Goal: Information Seeking & Learning: Learn about a topic

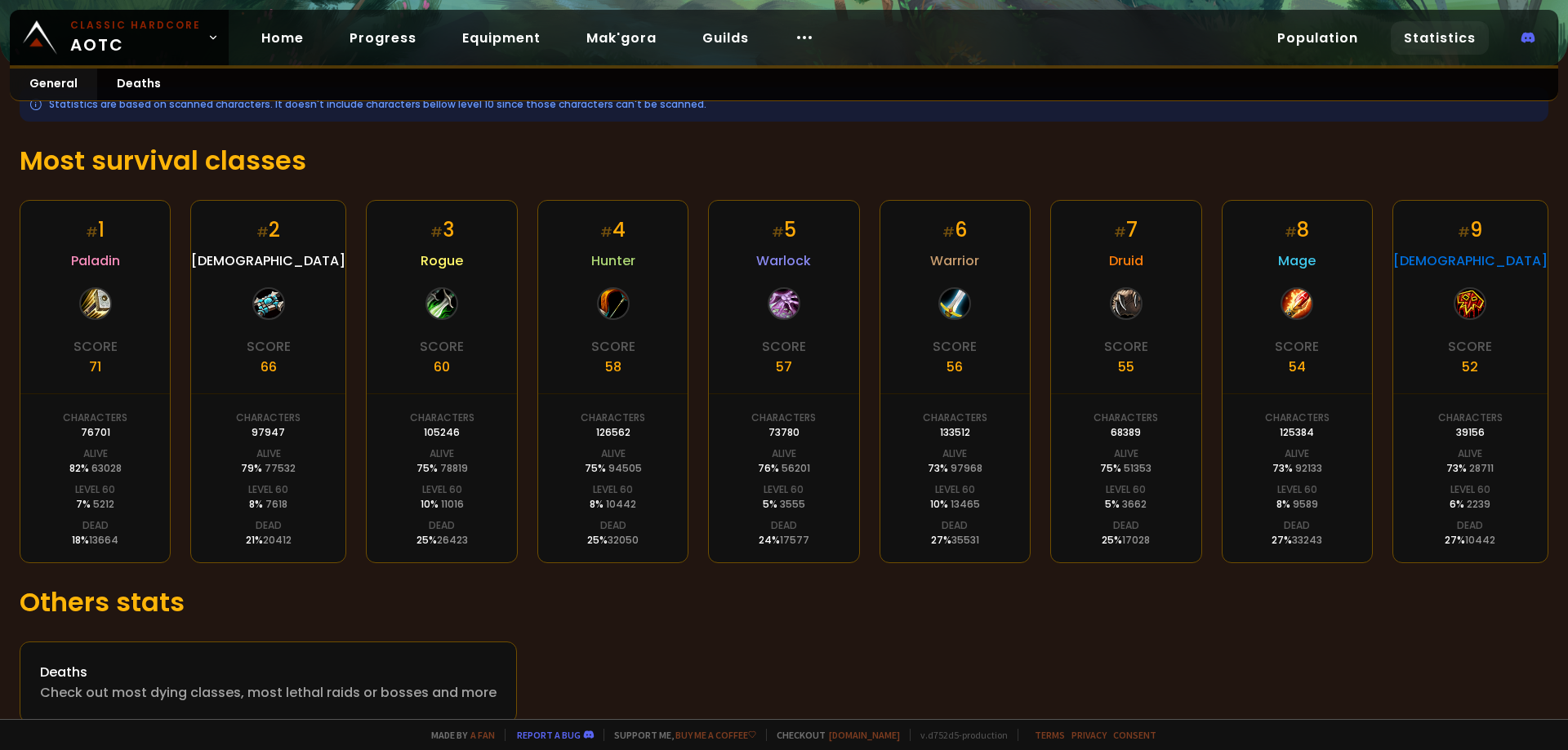
scroll to position [242, 0]
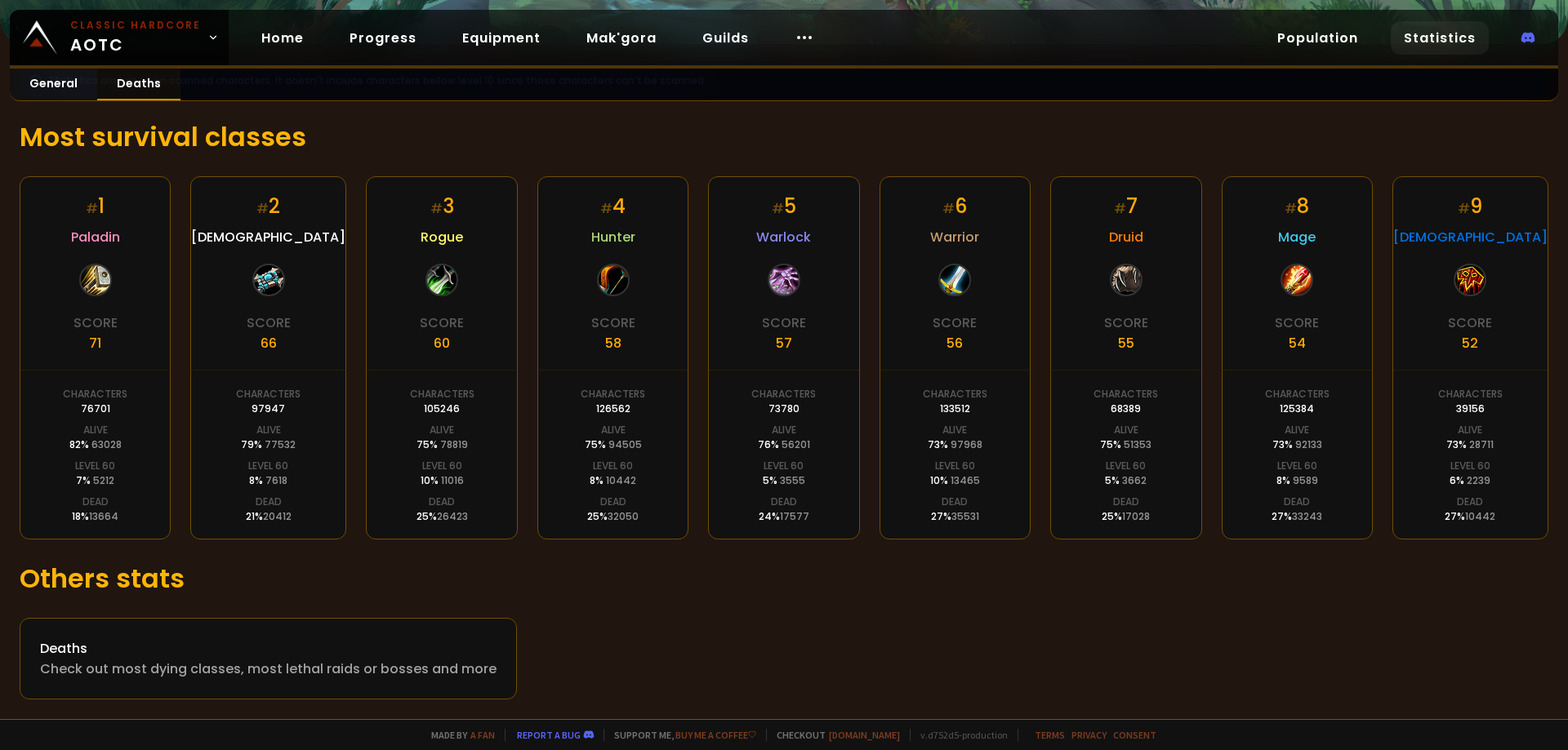
click at [143, 89] on link "Deaths" at bounding box center [138, 84] width 83 height 32
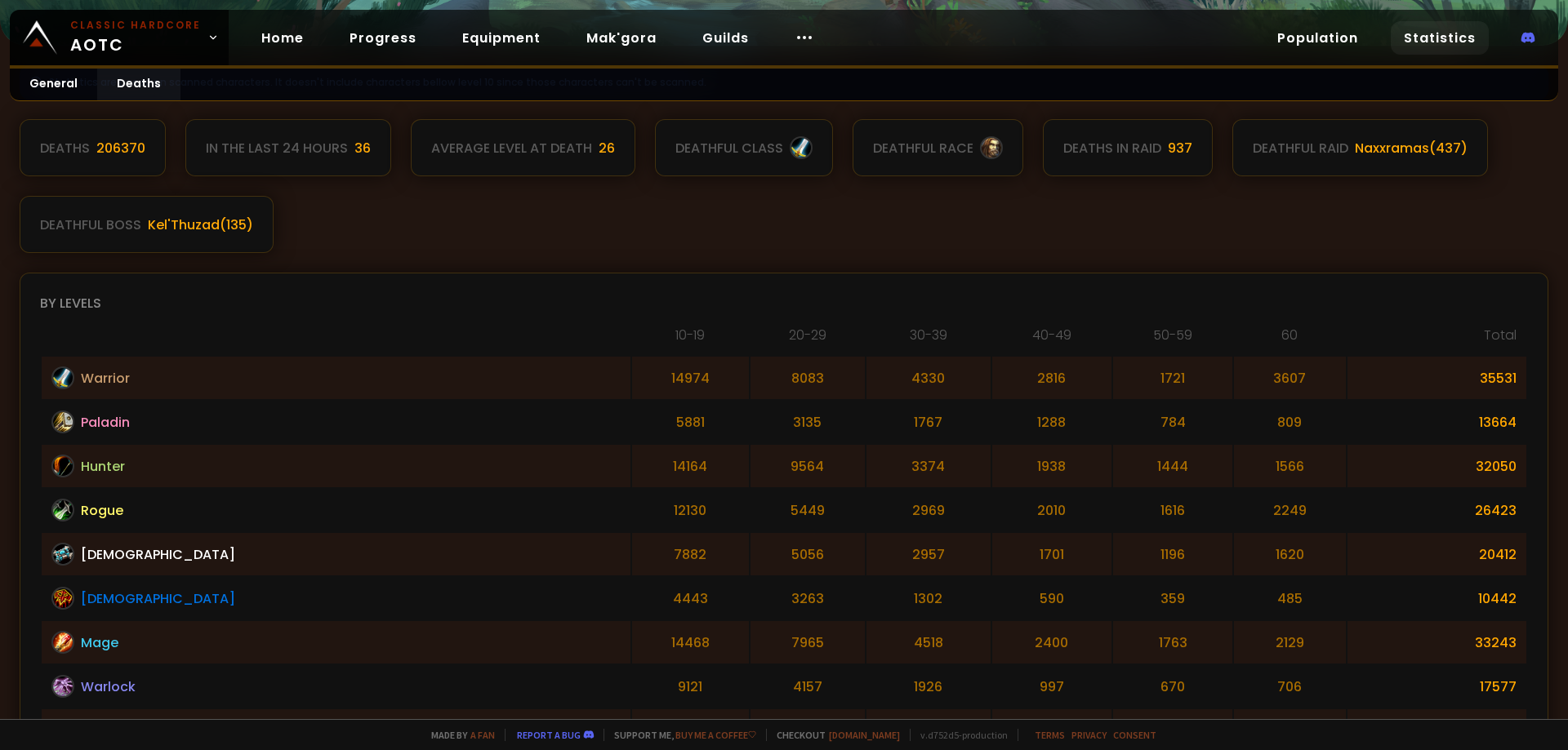
scroll to position [245, 0]
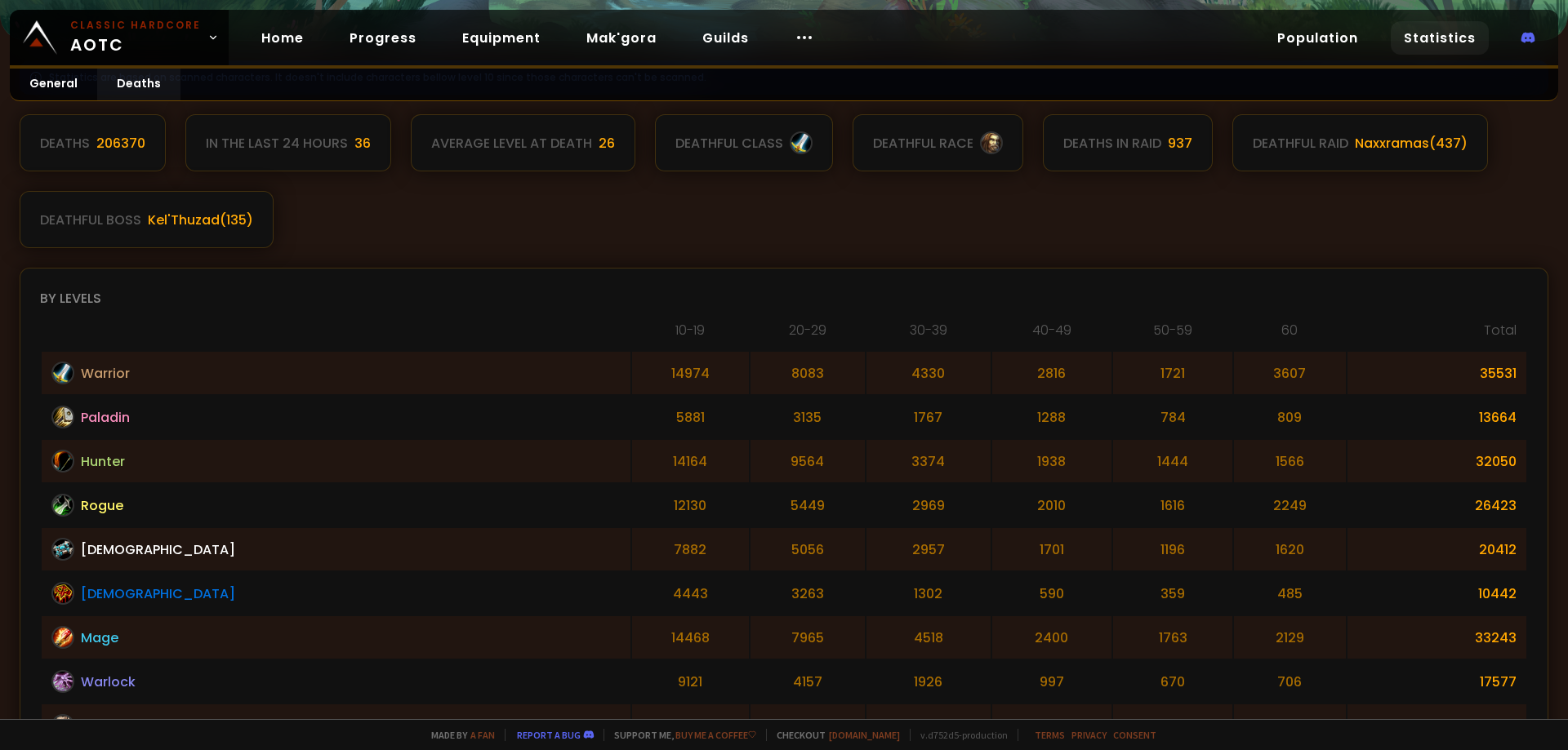
click at [229, 219] on div "Kel'Thuzad ( 135 )" at bounding box center [201, 219] width 105 height 21
drag, startPoint x: 207, startPoint y: 218, endPoint x: 127, endPoint y: 227, distance: 80.5
click at [127, 227] on div "deathful boss [PERSON_NAME] ( 135 )" at bounding box center [146, 219] width 254 height 58
click at [440, 229] on div "Deaths 206370 In the last 24 hours 36 Average level at death 26 deathful class …" at bounding box center [784, 181] width 1529 height 134
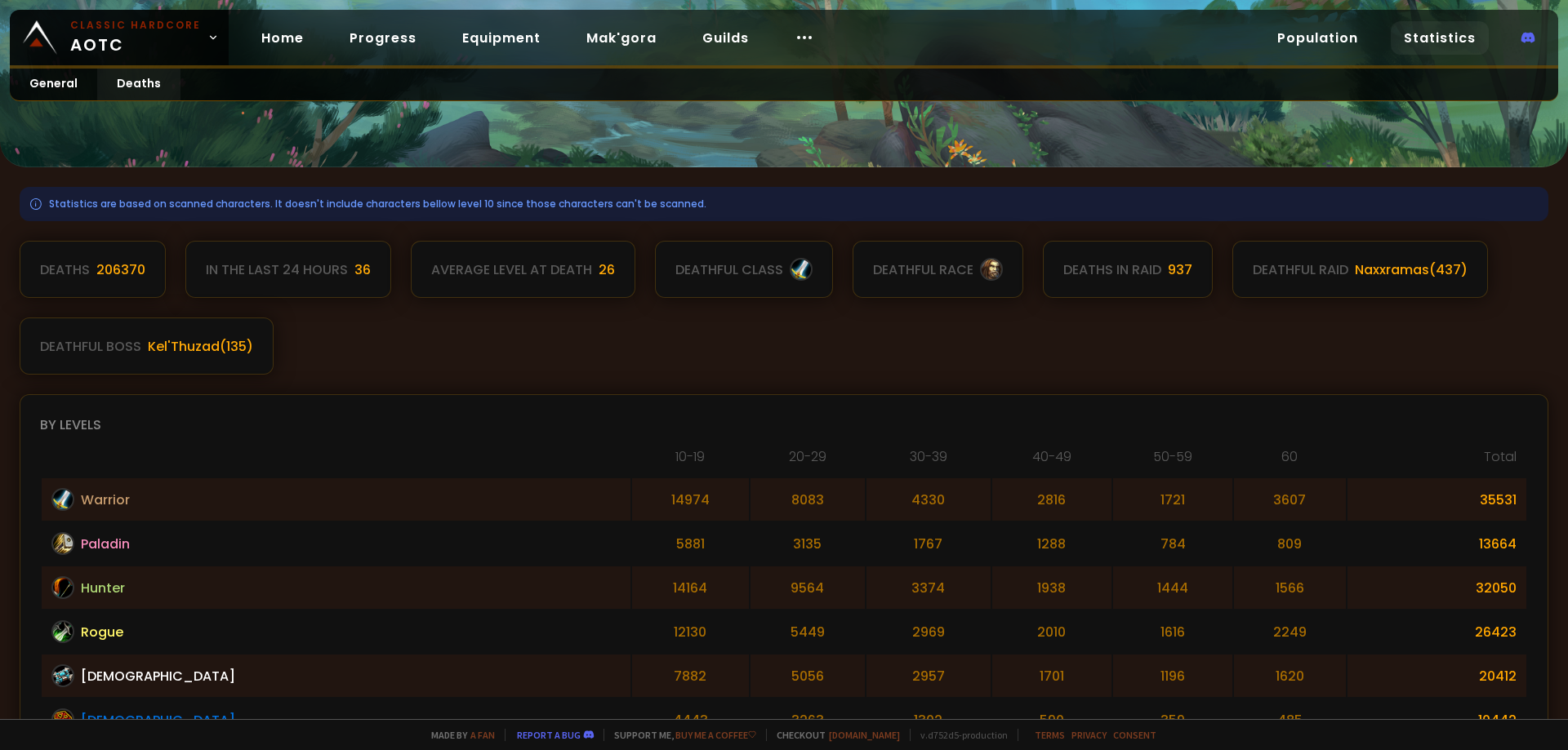
scroll to position [81, 0]
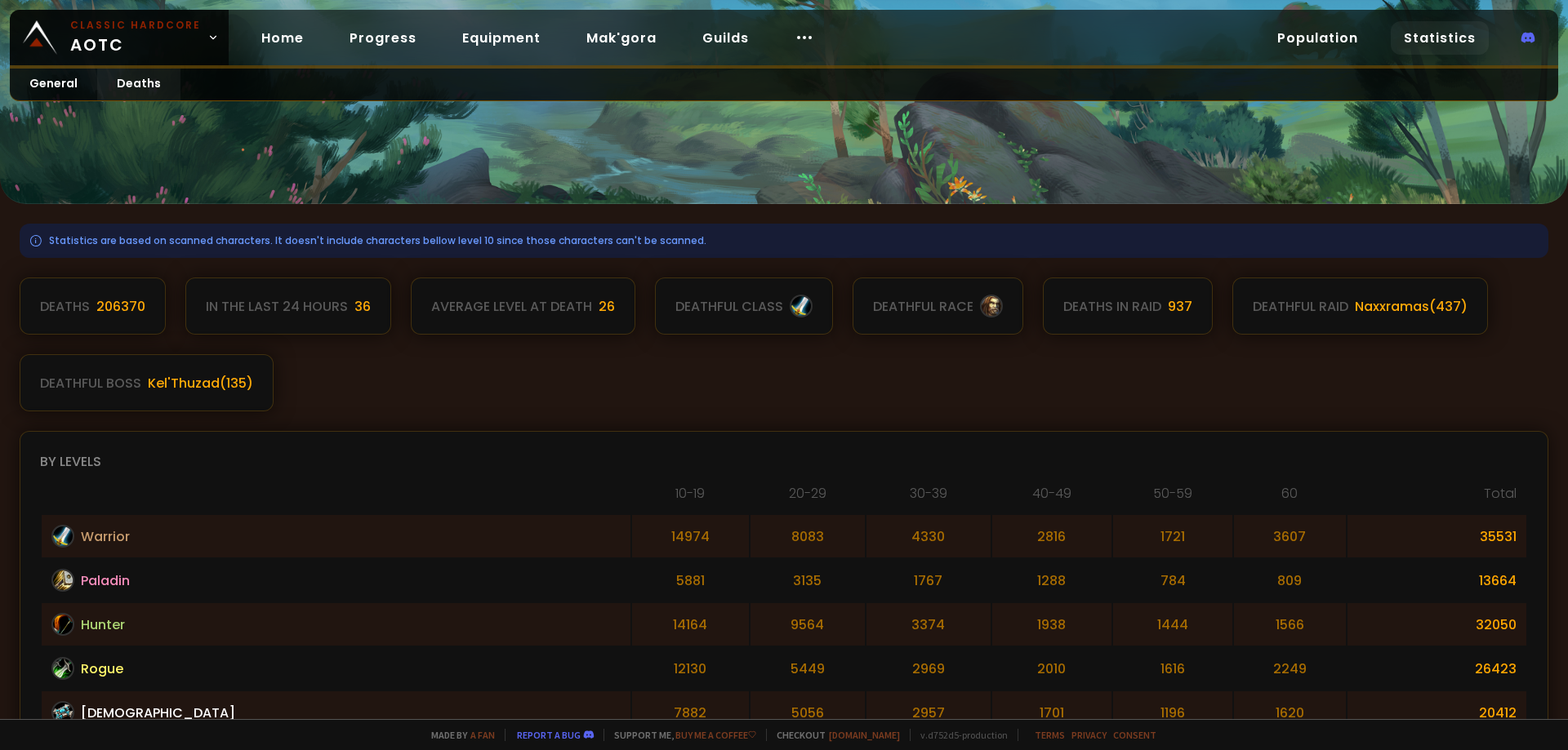
click at [285, 314] on div "In the last 24 hours" at bounding box center [276, 306] width 142 height 21
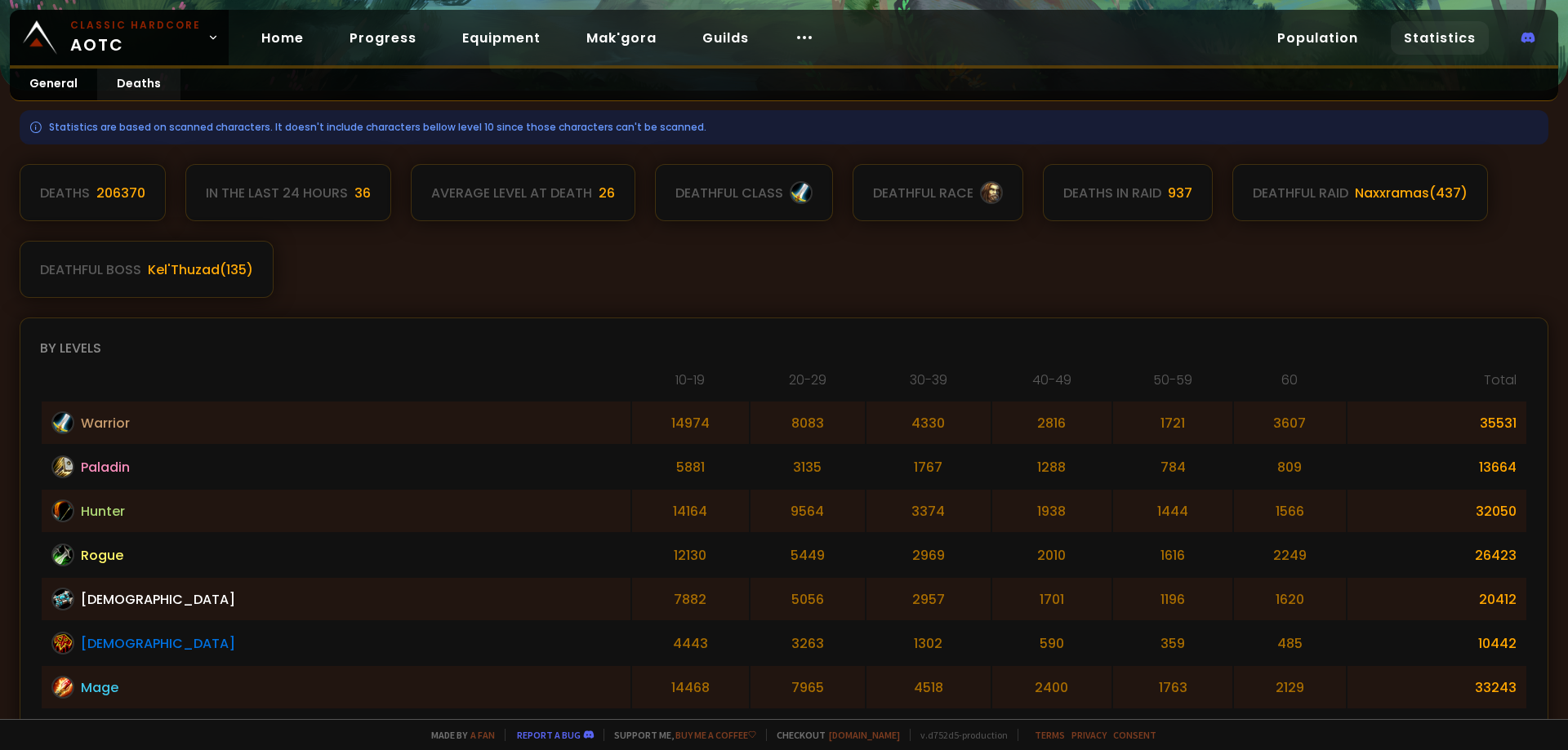
scroll to position [326, 0]
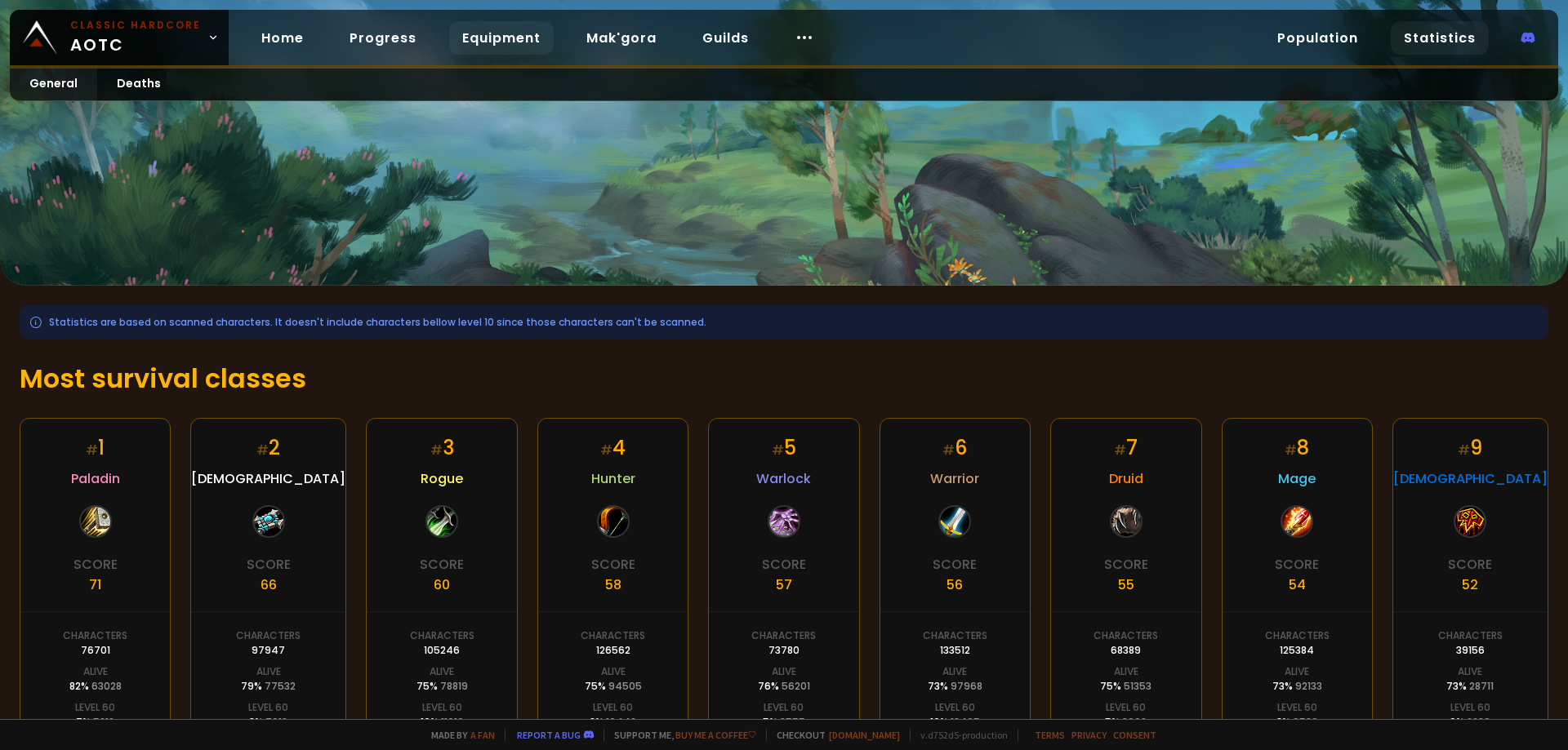
click at [510, 39] on link "Equipment" at bounding box center [500, 38] width 104 height 34
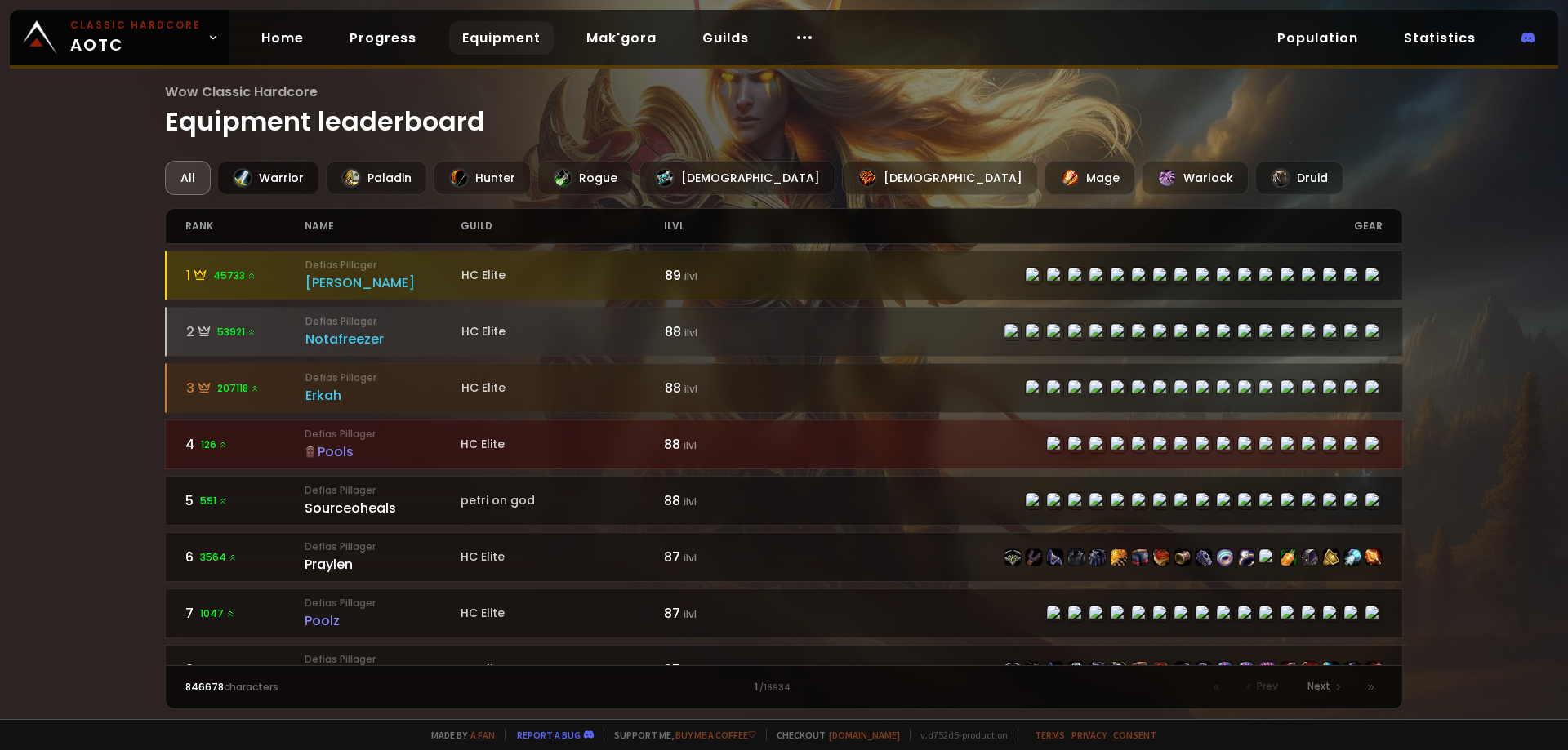
click at [280, 181] on div "Warrior" at bounding box center [268, 178] width 102 height 35
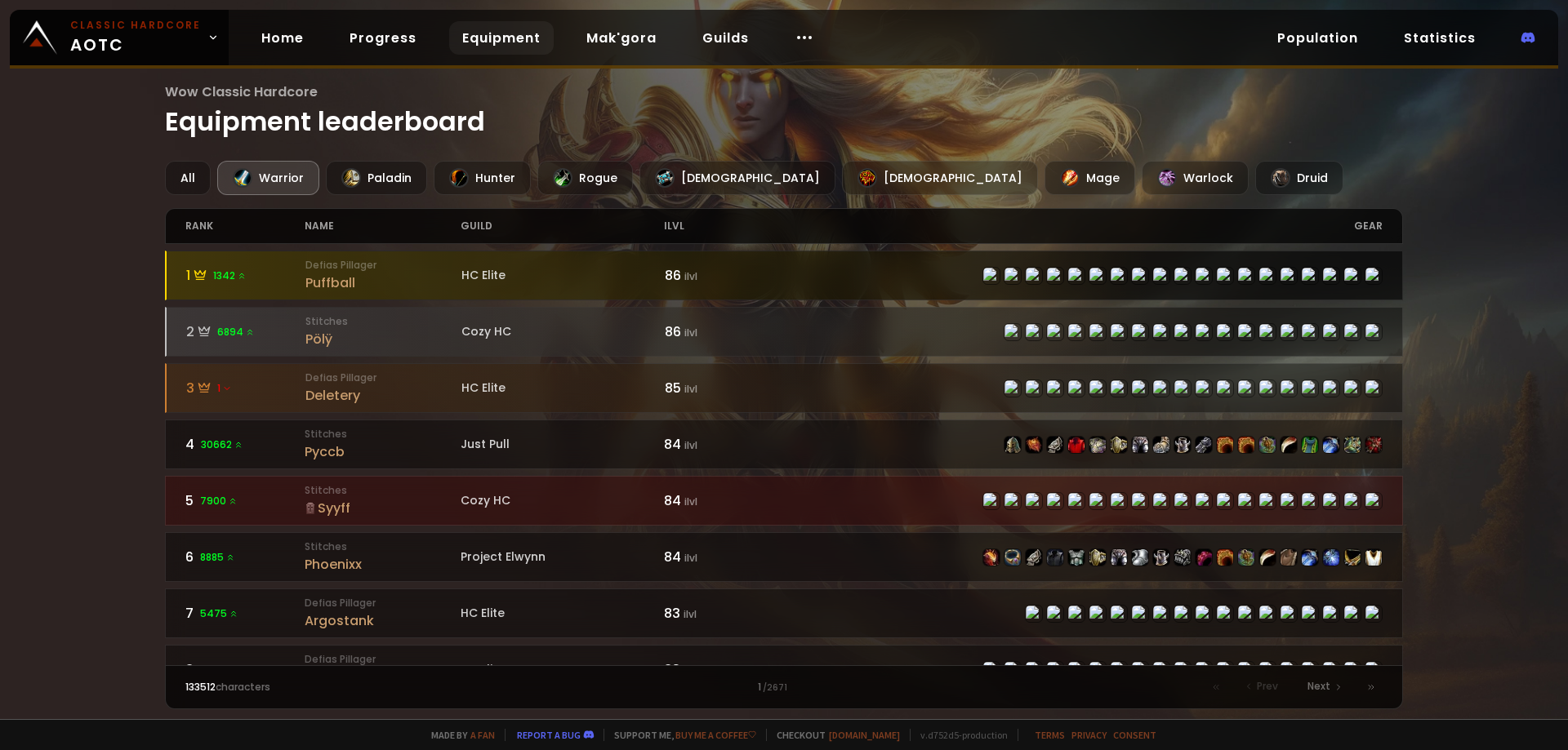
click at [358, 284] on div "Puffball" at bounding box center [384, 283] width 156 height 21
